Goal: Task Accomplishment & Management: Use online tool/utility

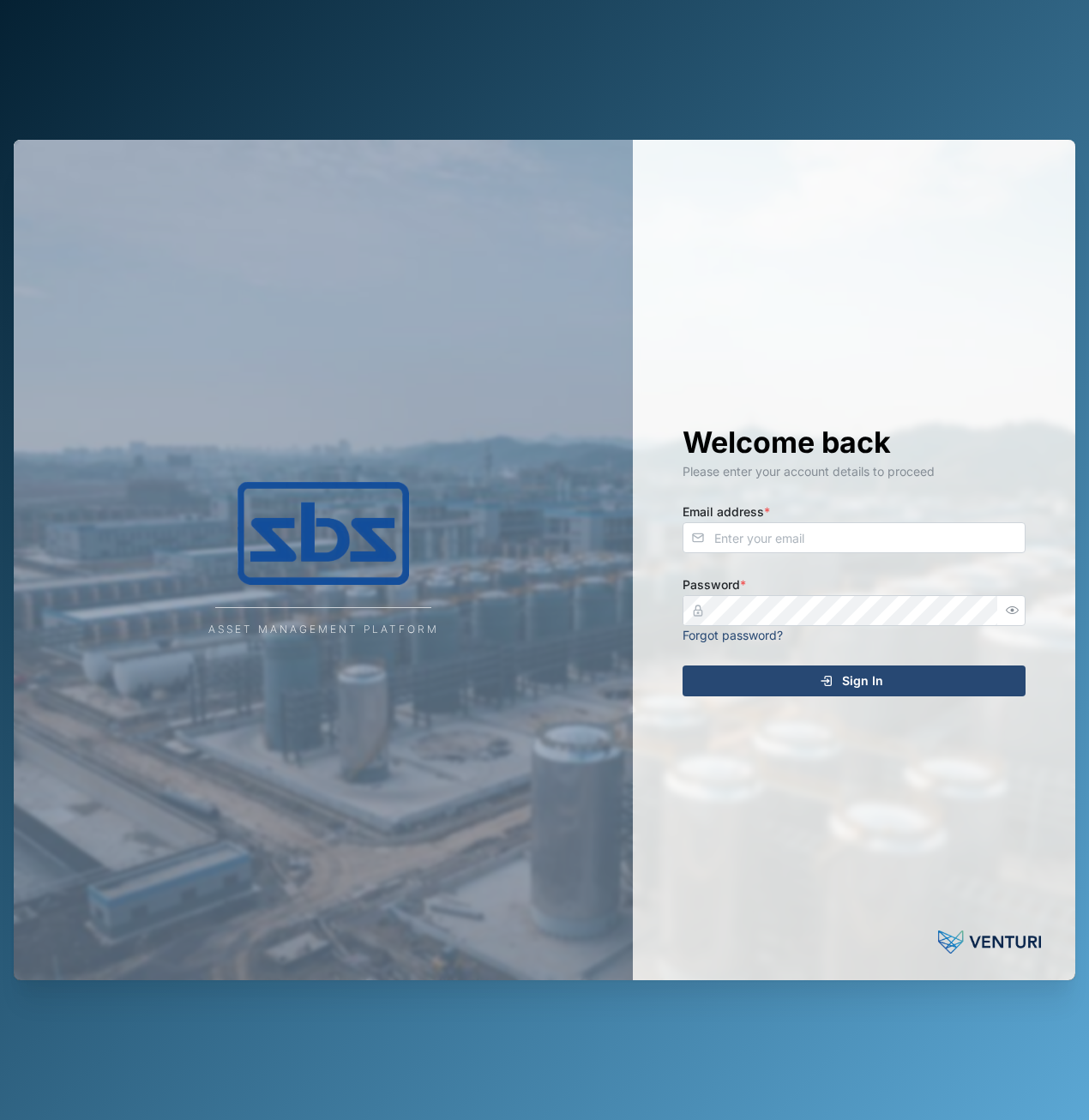
click at [741, 516] on label "Email address *" at bounding box center [727, 512] width 88 height 19
click at [741, 522] on input "Email address *" at bounding box center [854, 538] width 343 height 30
type input "[EMAIL_ADDRESS][PERSON_NAME][DOMAIN_NAME]"
click at [1018, 605] on icon "button" at bounding box center [1012, 610] width 13 height 13
click at [683, 665] on button "Sign In" at bounding box center [854, 680] width 343 height 30
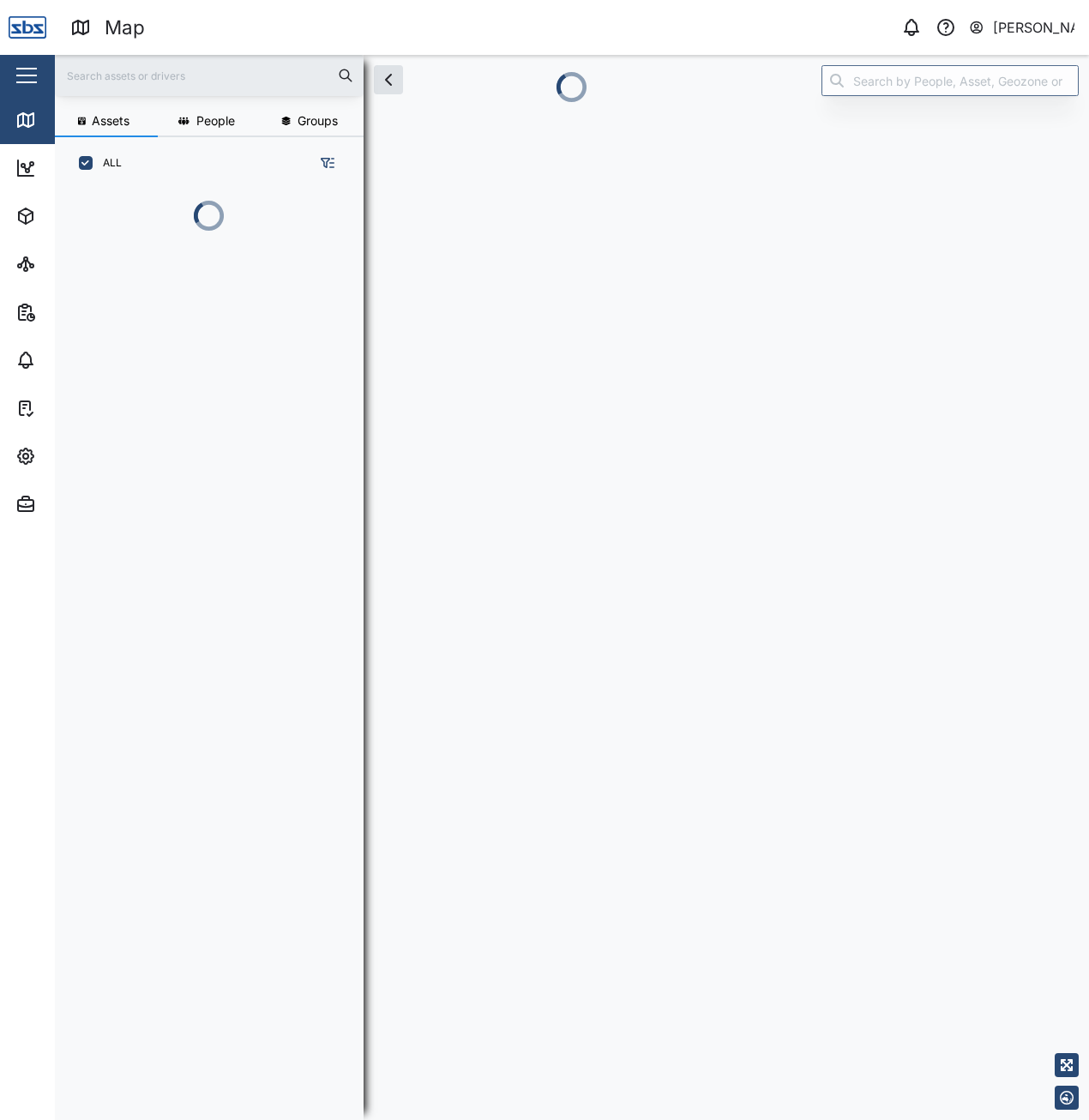
scroll to position [909, 268]
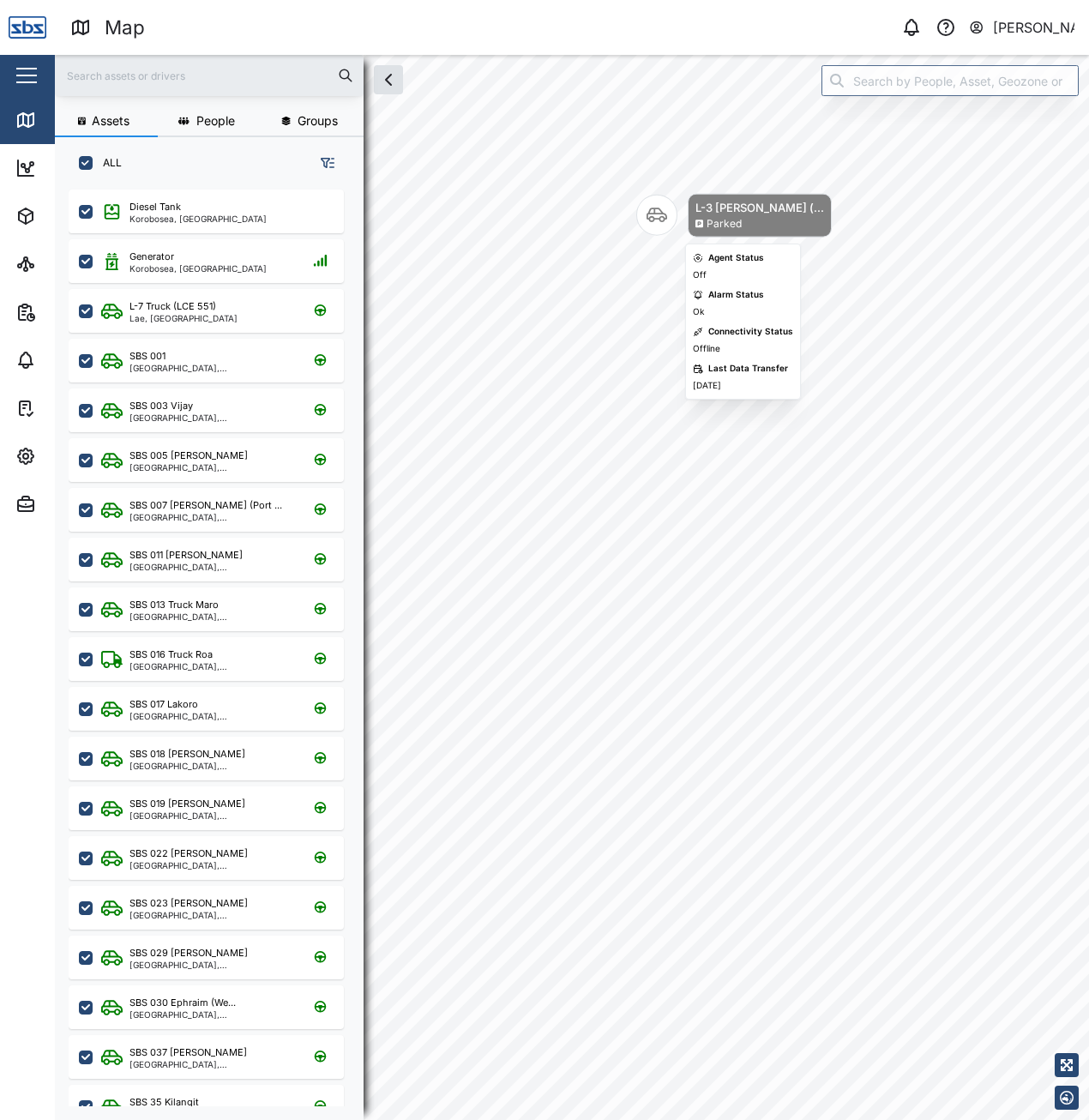
click at [676, 226] on div "Map marker" at bounding box center [657, 215] width 41 height 41
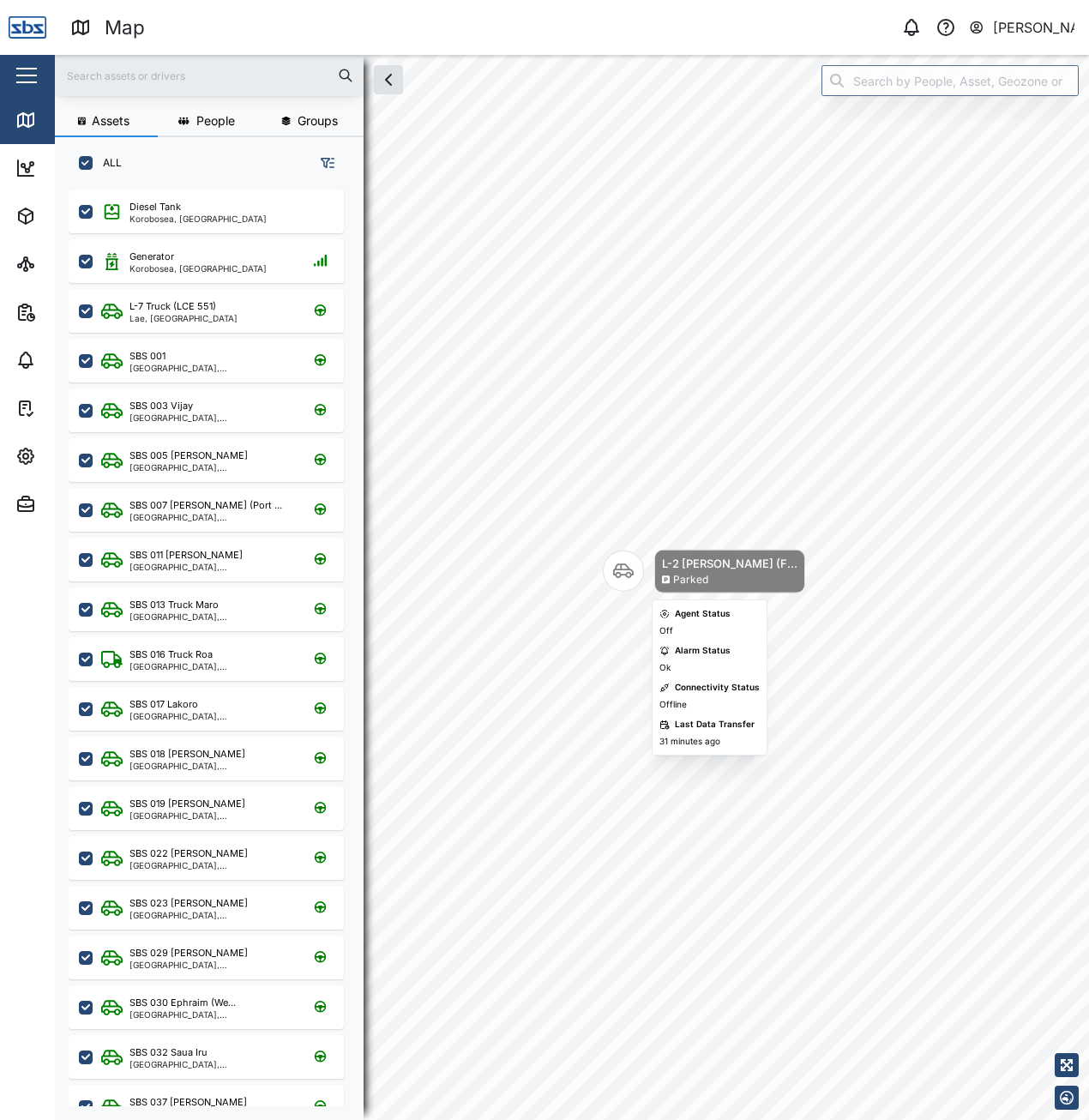
click at [626, 589] on div "Map marker" at bounding box center [624, 571] width 41 height 41
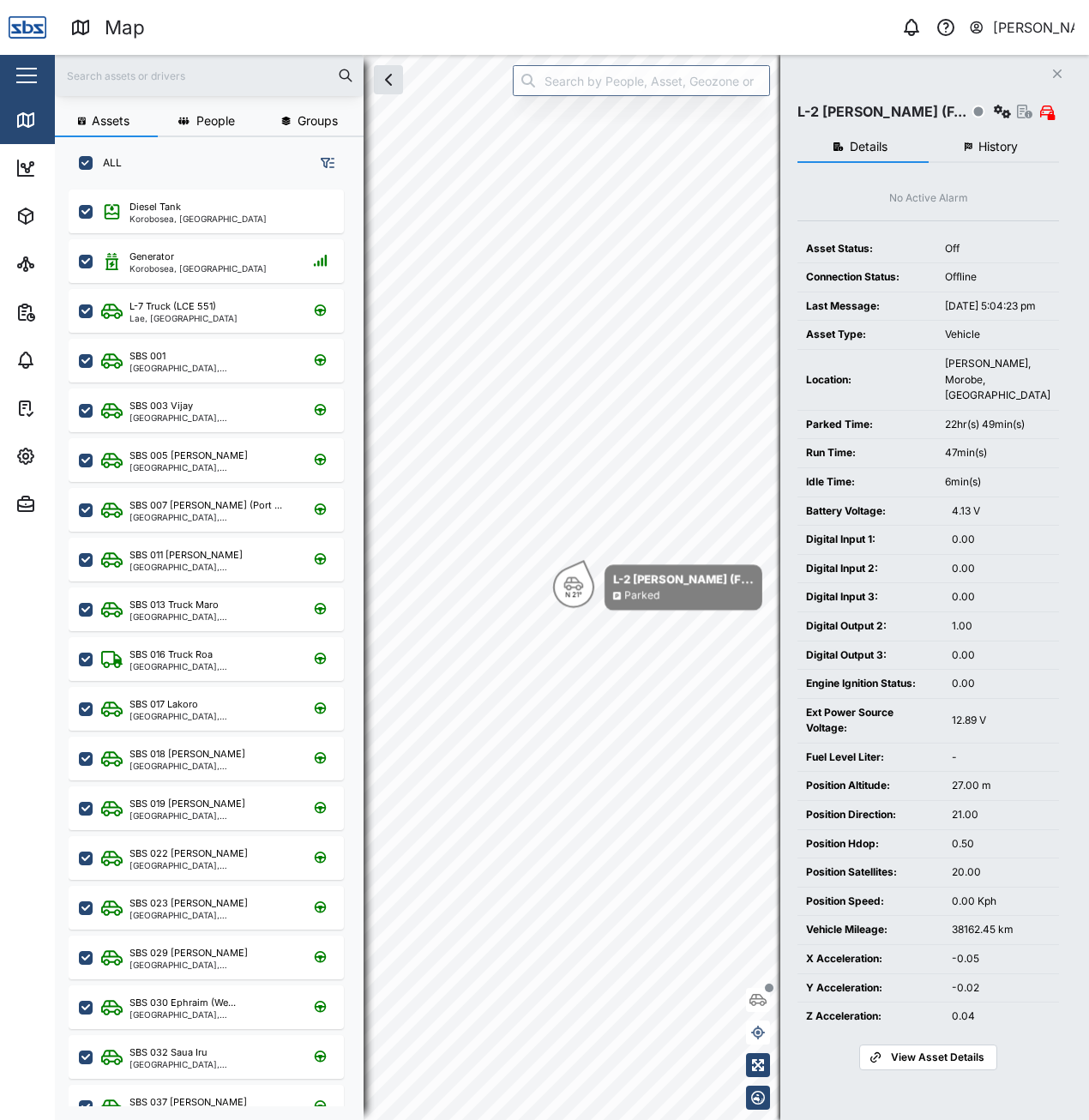
click at [991, 148] on span "History" at bounding box center [998, 146] width 39 height 12
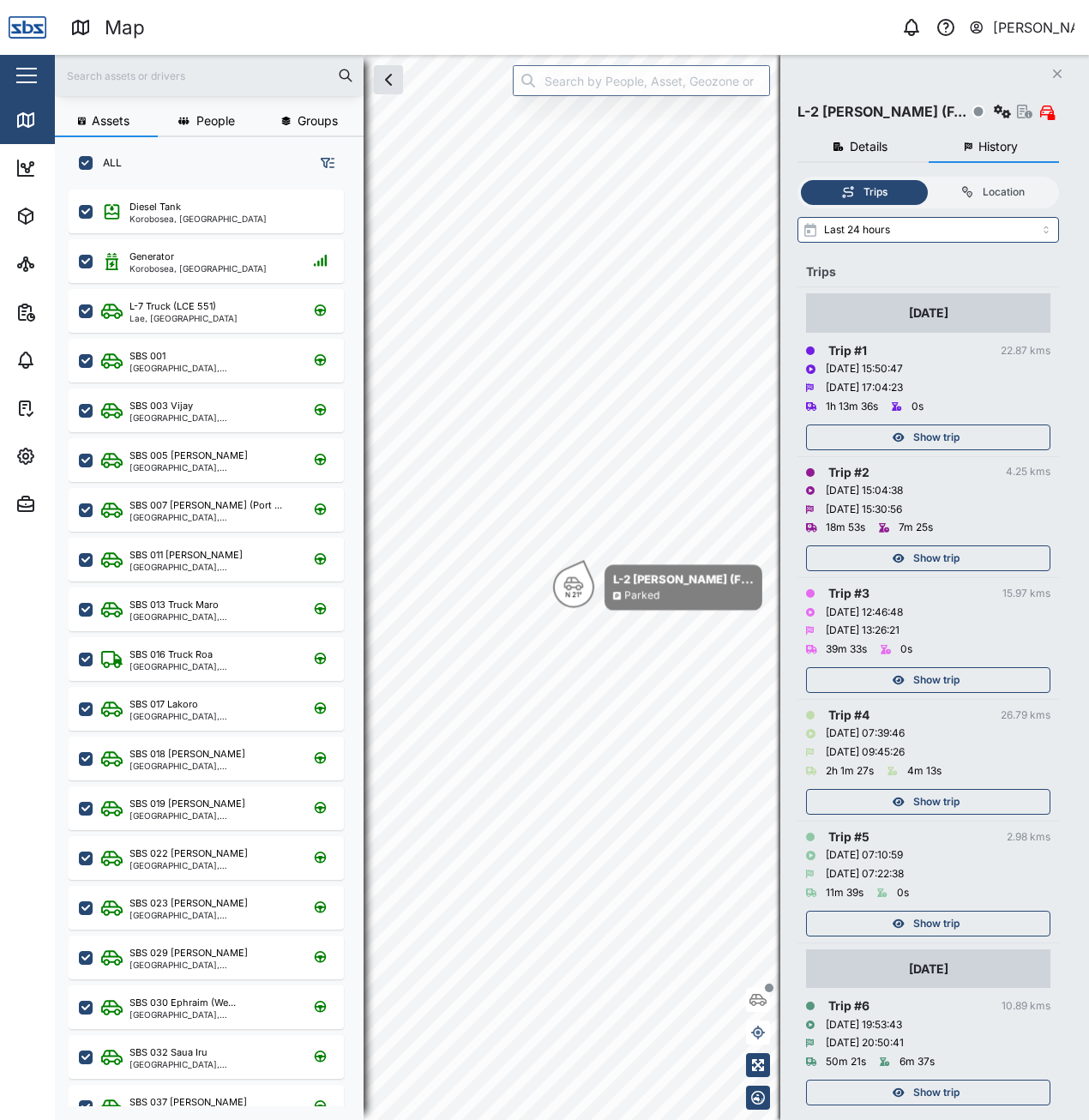
click at [980, 924] on div "Show trip" at bounding box center [926, 923] width 223 height 24
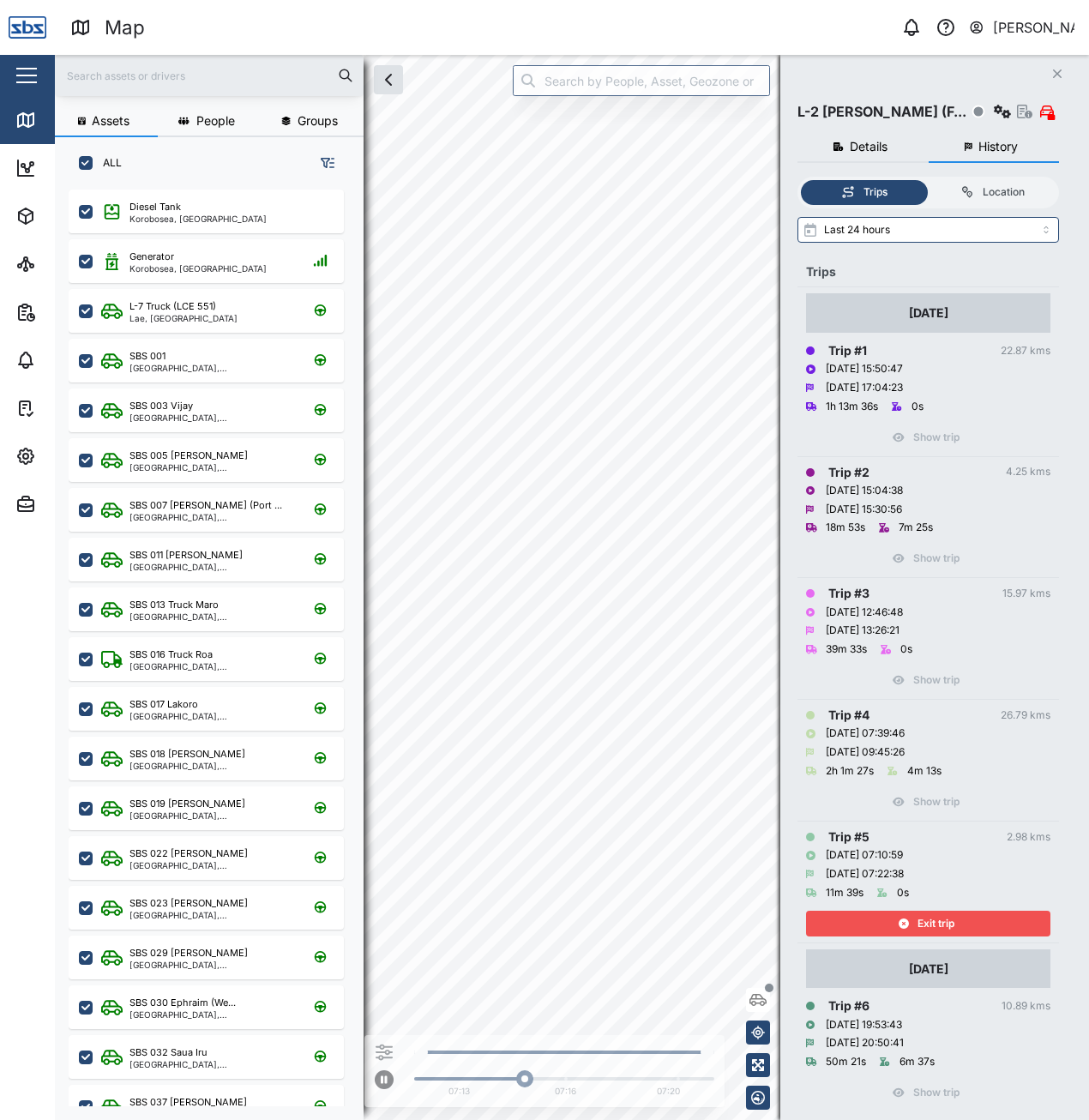
click at [926, 922] on span "Exit trip" at bounding box center [936, 923] width 37 height 24
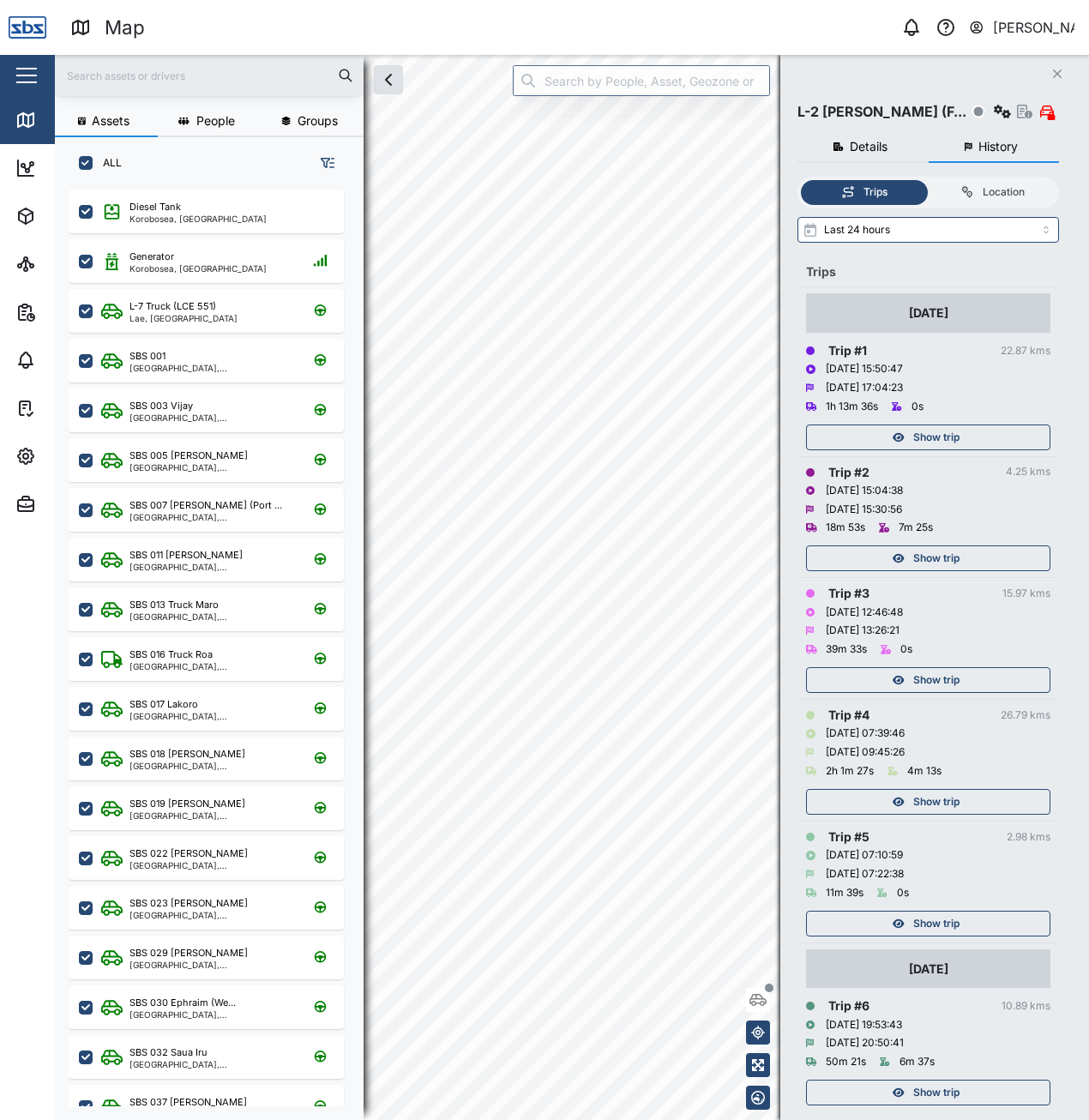
click at [1061, 66] on button "Close" at bounding box center [1057, 73] width 24 height 24
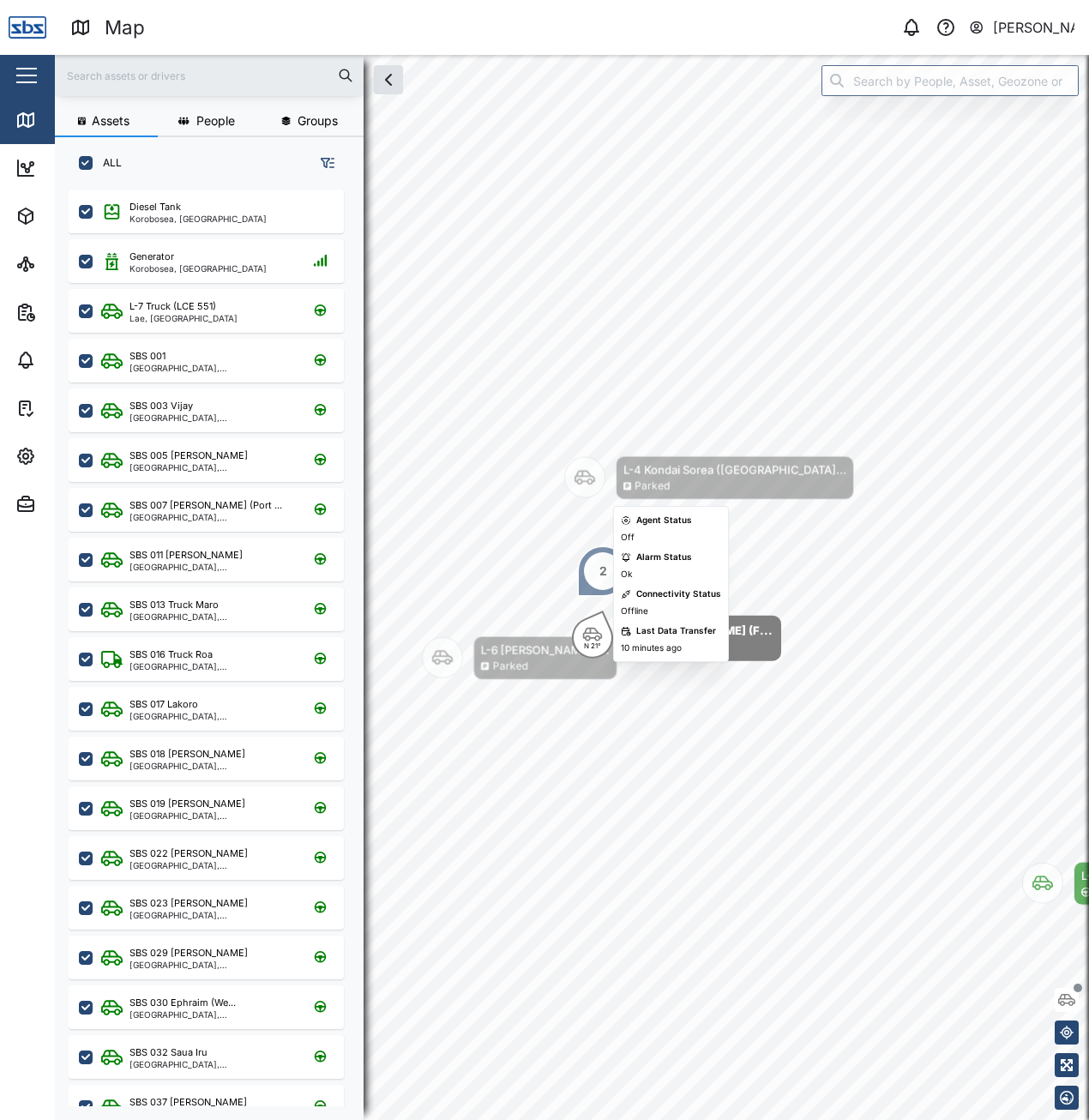
click at [592, 484] on icon "Map marker" at bounding box center [584, 477] width 21 height 21
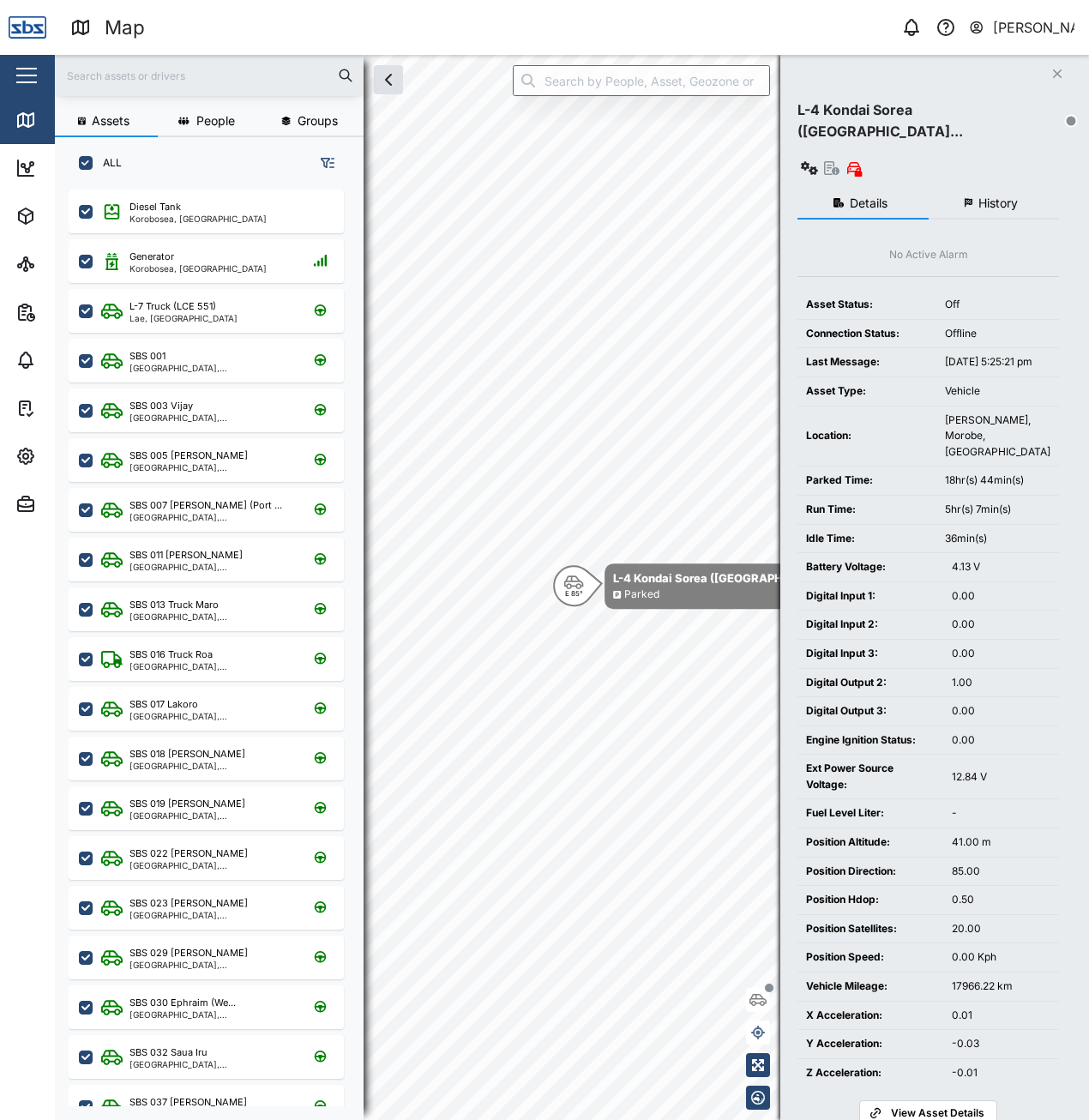
click at [1006, 188] on button "History" at bounding box center [994, 203] width 131 height 30
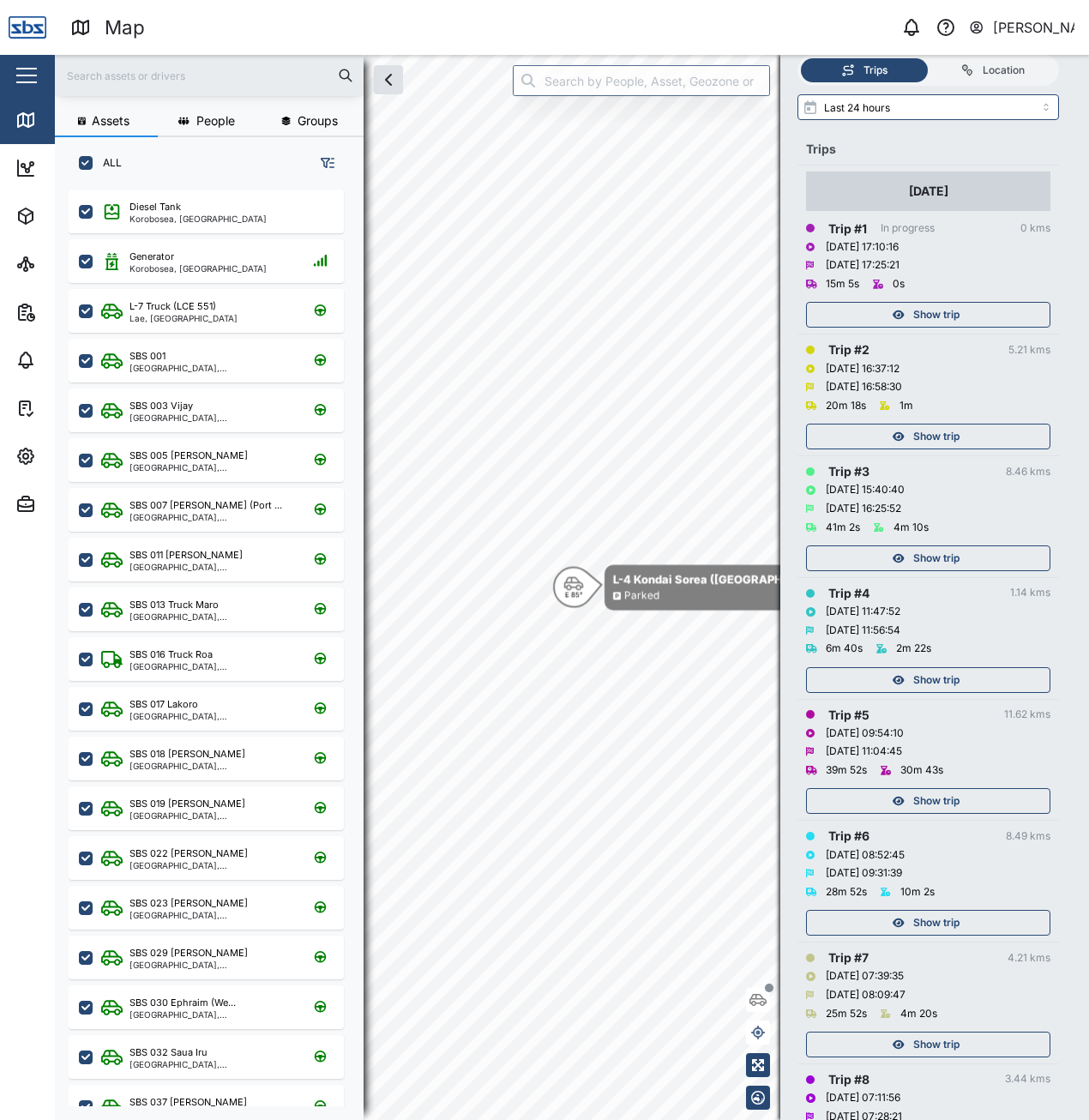
scroll to position [221, 0]
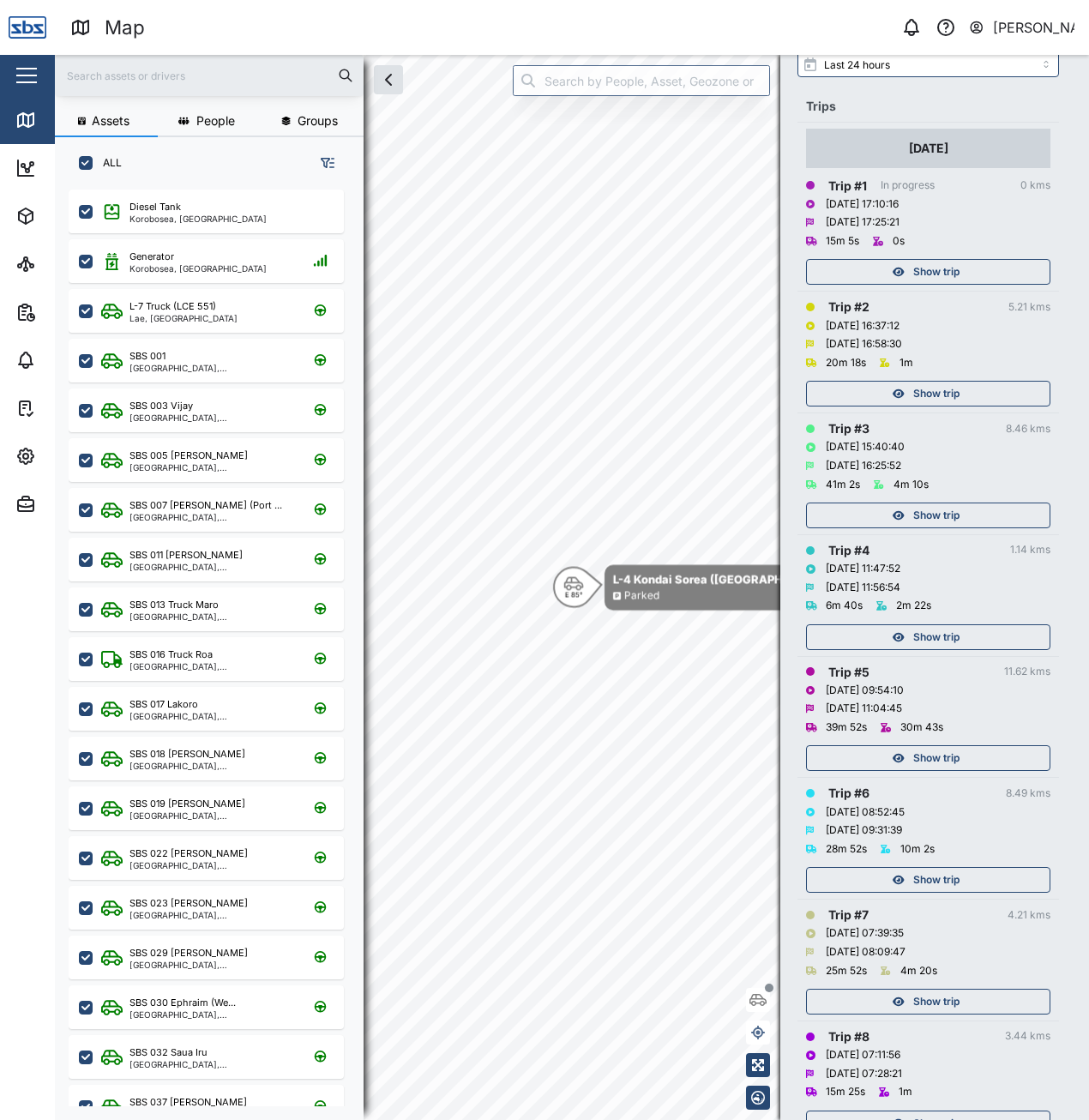
click at [946, 1111] on span "Show trip" at bounding box center [937, 1123] width 47 height 24
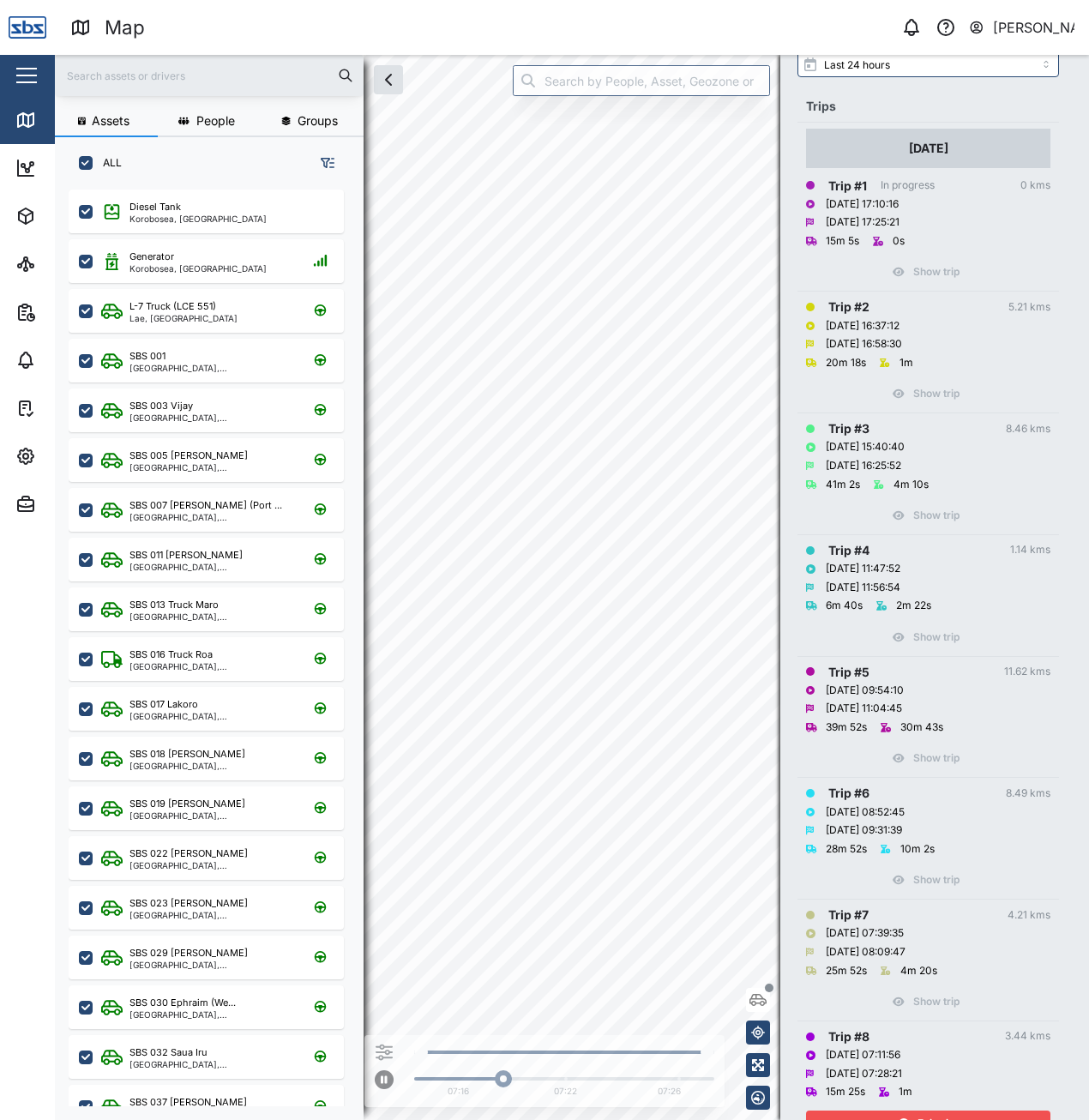
click at [990, 1111] on div "Exit trip" at bounding box center [926, 1123] width 223 height 24
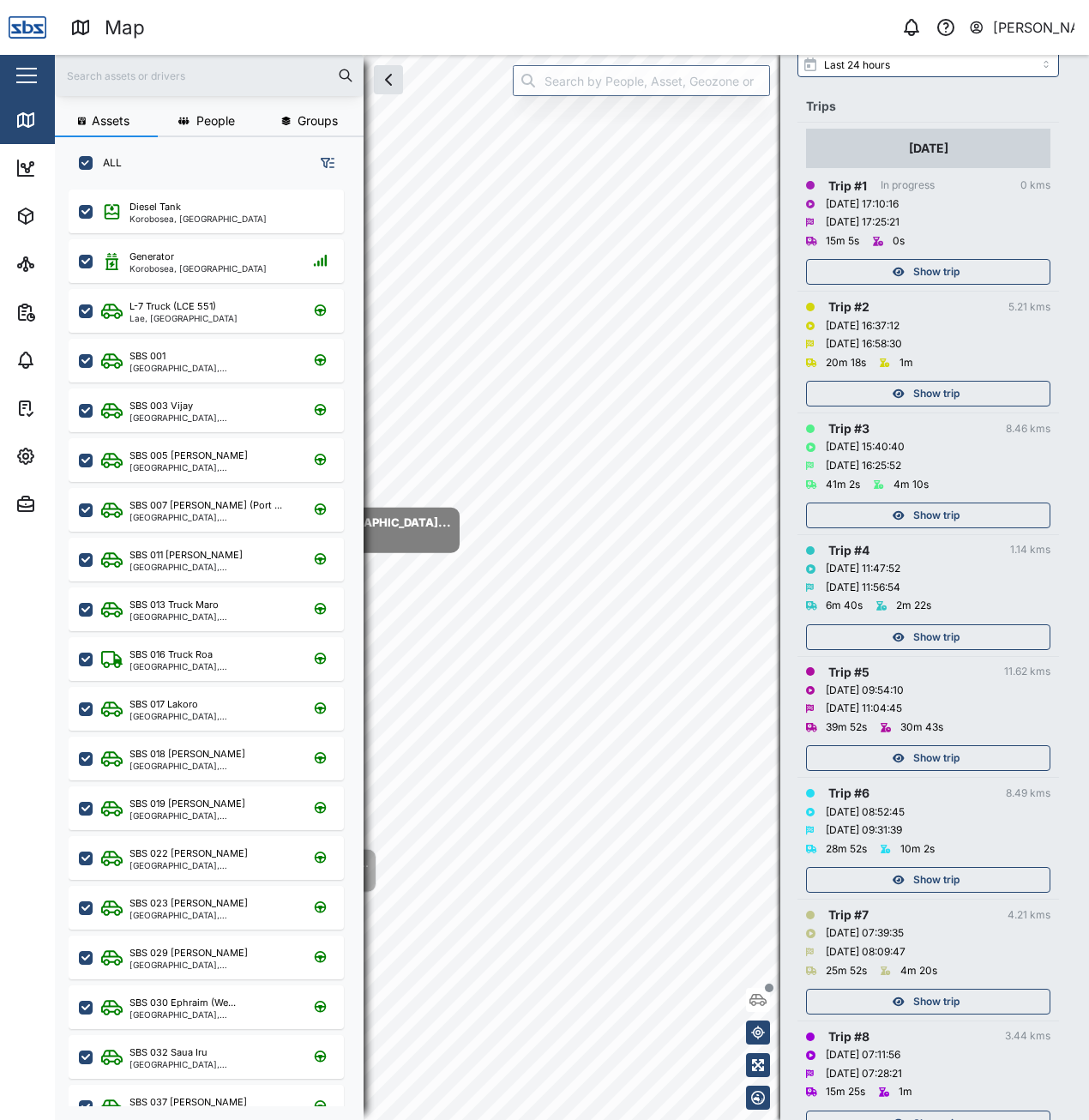
click at [789, 782] on div "Assets People Groups ALL Diesel Tank Korobosea, [GEOGRAPHIC_DATA] Generator Kor…" at bounding box center [572, 587] width 1034 height 1064
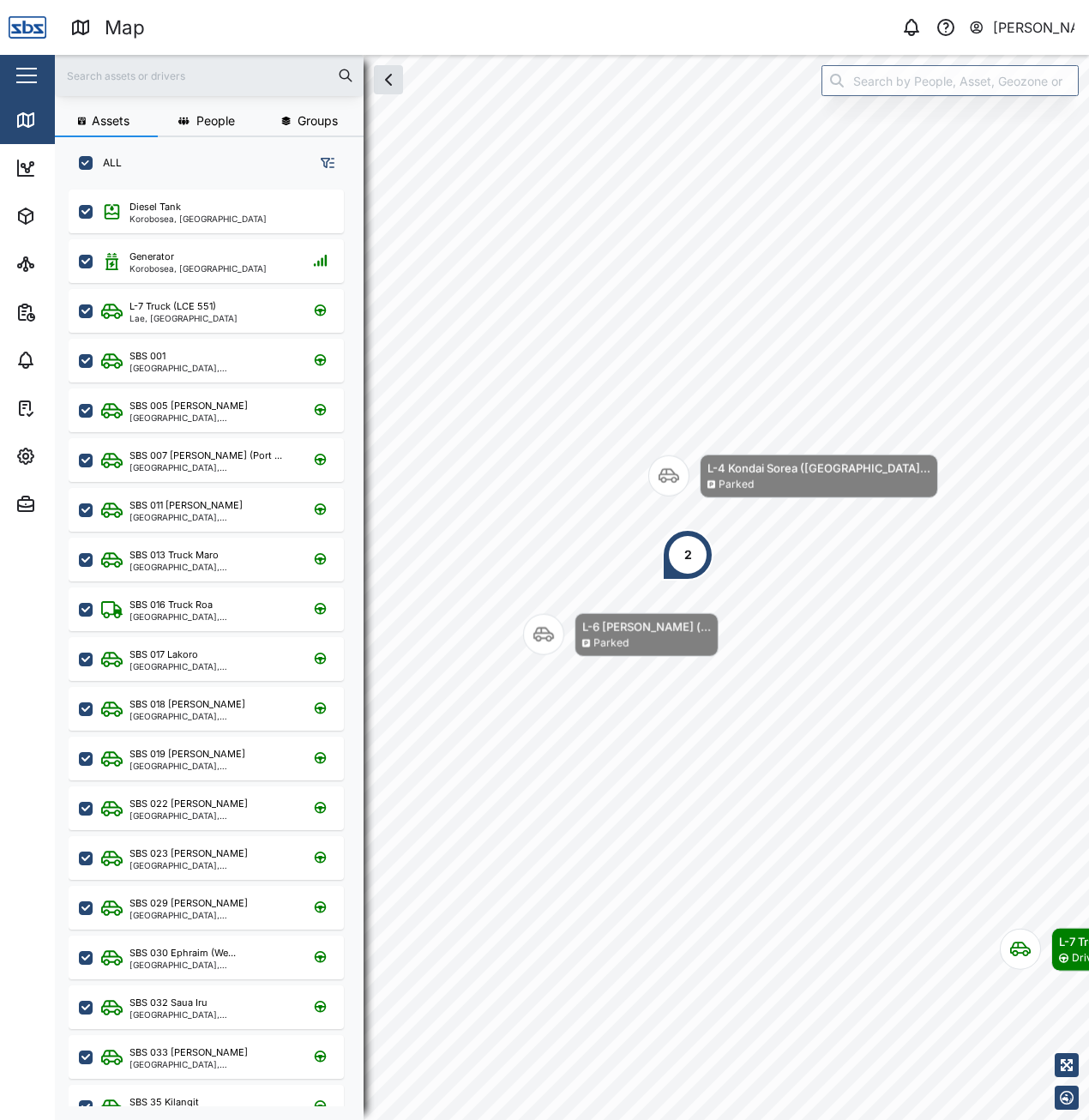
drag, startPoint x: 773, startPoint y: 737, endPoint x: 696, endPoint y: 575, distance: 179.4
